Goal: Use online tool/utility: Utilize a website feature to perform a specific function

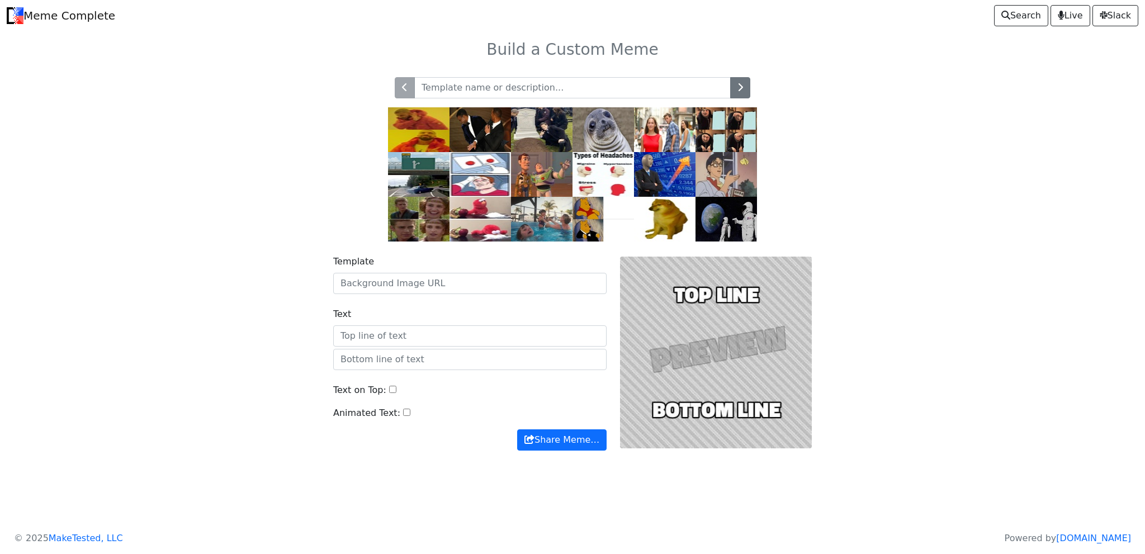
click at [633, 91] on input "text" at bounding box center [572, 87] width 316 height 21
click at [719, 337] on div at bounding box center [715, 353] width 205 height 196
click at [719, 306] on div at bounding box center [715, 353] width 205 height 196
drag, startPoint x: 224, startPoint y: 210, endPoint x: 205, endPoint y: 202, distance: 20.9
click at [205, 202] on div at bounding box center [572, 153] width 738 height 178
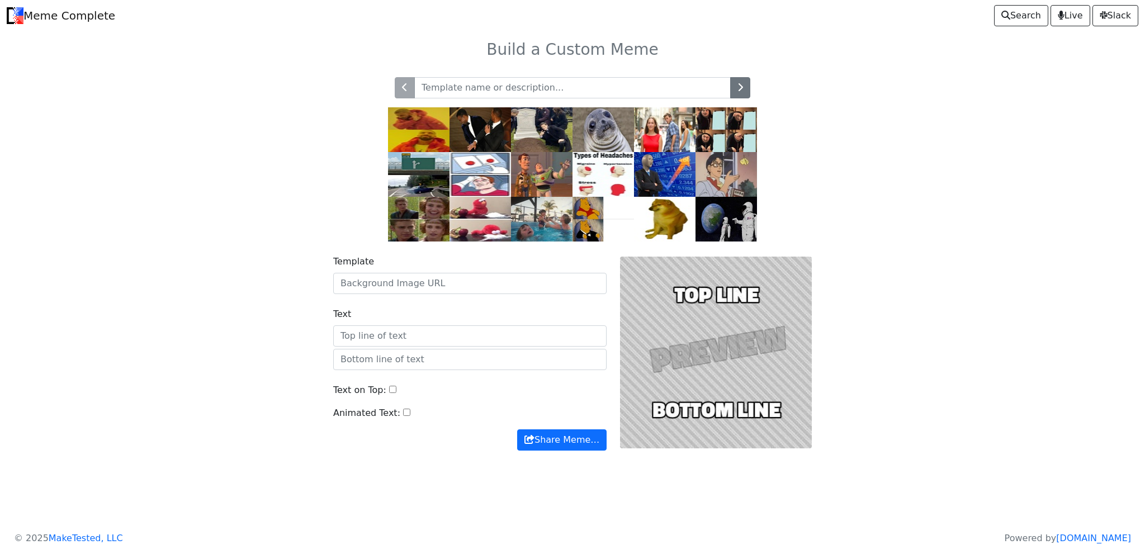
click at [201, 200] on body "Meme Complete Search Live Slack Build a Custom Meme" at bounding box center [572, 255] width 1145 height 510
click at [411, 280] on input "Template" at bounding box center [469, 283] width 273 height 21
drag, startPoint x: 424, startPoint y: 283, endPoint x: 407, endPoint y: 282, distance: 17.4
click at [407, 282] on input "Template" at bounding box center [469, 283] width 273 height 21
click at [403, 412] on input "Animated Text:" at bounding box center [406, 412] width 7 height 7
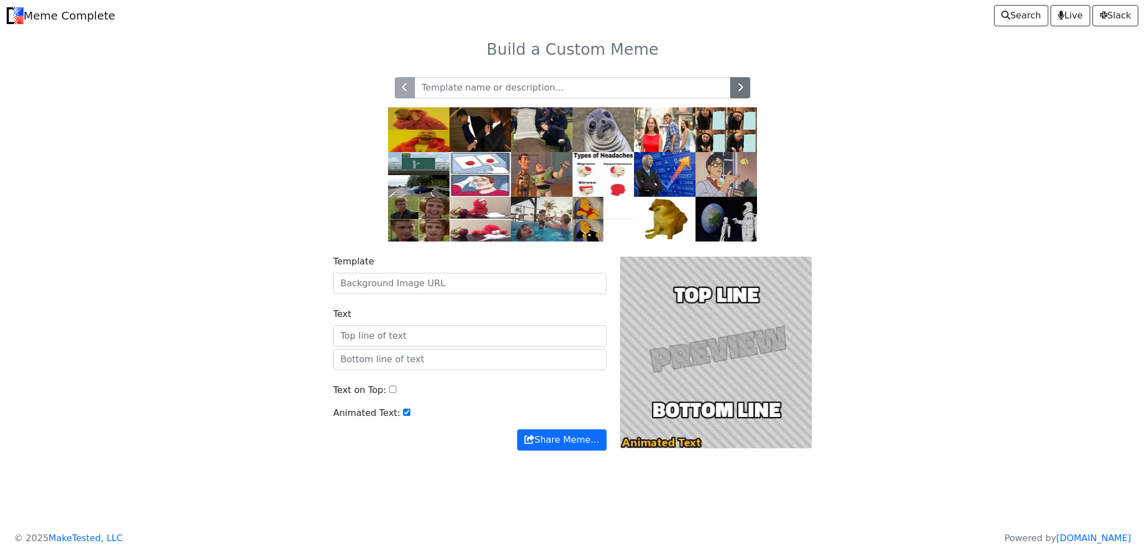
click at [403, 413] on input "Animated Text:" at bounding box center [406, 412] width 7 height 7
checkbox input "false"
click at [404, 281] on input "Template" at bounding box center [469, 283] width 273 height 21
click at [369, 336] on input "Text" at bounding box center [469, 335] width 273 height 21
click at [376, 362] on input "text" at bounding box center [469, 359] width 273 height 21
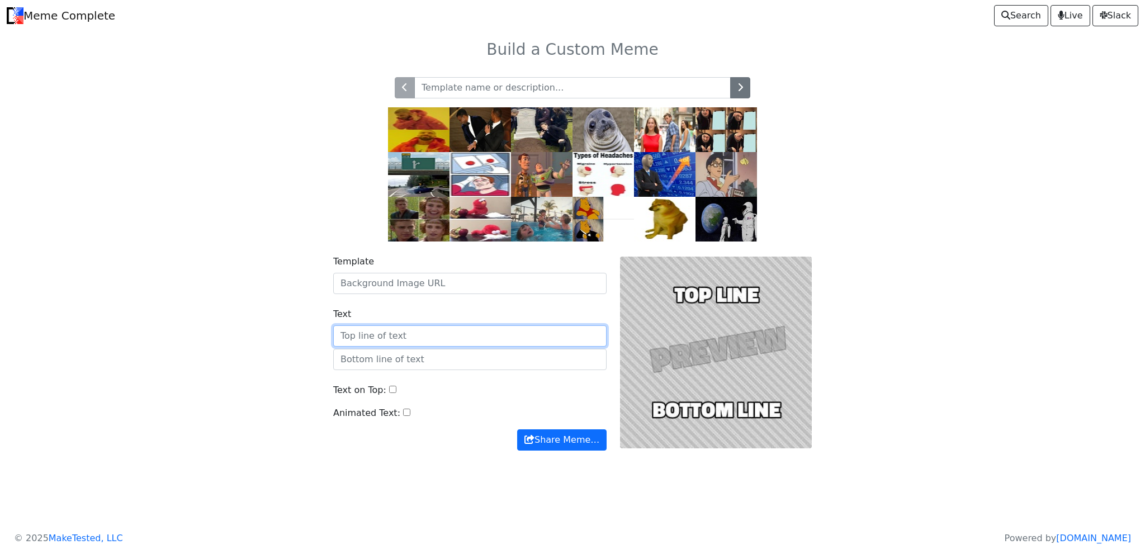
click at [375, 335] on input "Text" at bounding box center [469, 335] width 273 height 21
click at [675, 131] on img at bounding box center [664, 129] width 61 height 45
